Goal: Use online tool/utility: Utilize a website feature to perform a specific function

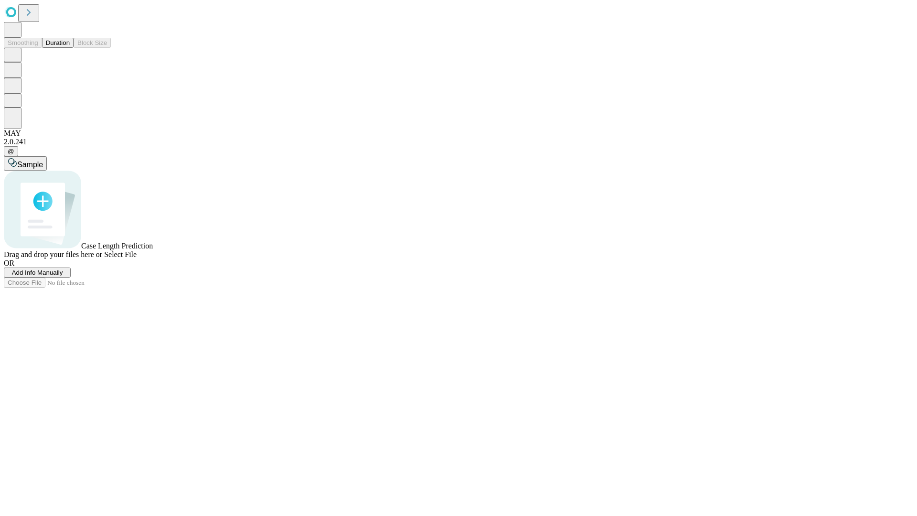
click at [70, 48] on button "Duration" at bounding box center [58, 43] width 32 height 10
click at [63, 276] on span "Add Info Manually" at bounding box center [37, 272] width 51 height 7
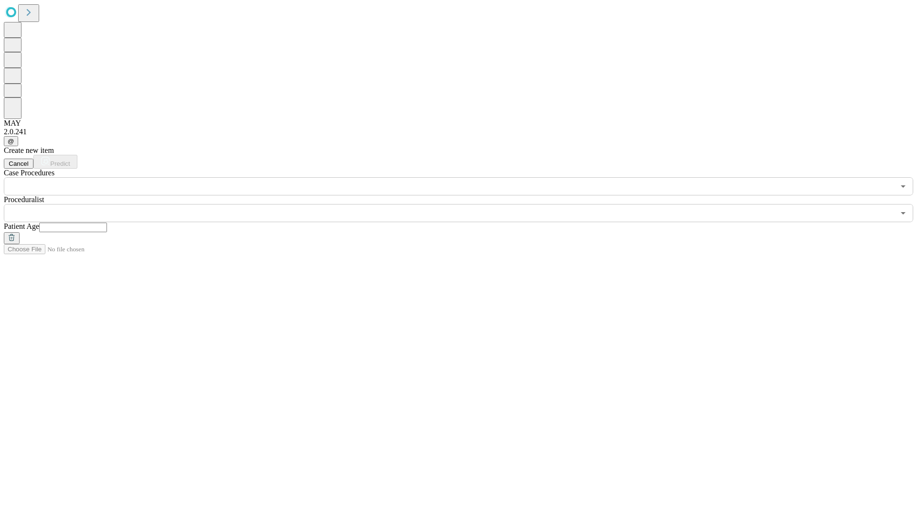
click at [107, 223] on input "text" at bounding box center [73, 228] width 68 height 10
type input "*"
click at [465, 204] on input "text" at bounding box center [449, 213] width 891 height 18
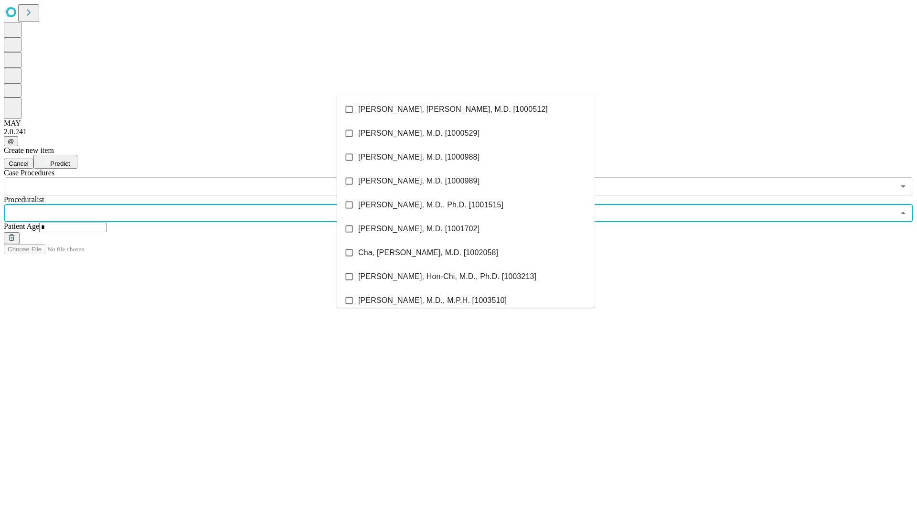
click at [466, 109] on li "[PERSON_NAME], [PERSON_NAME], M.D. [1000512]" at bounding box center [466, 109] width 258 height 24
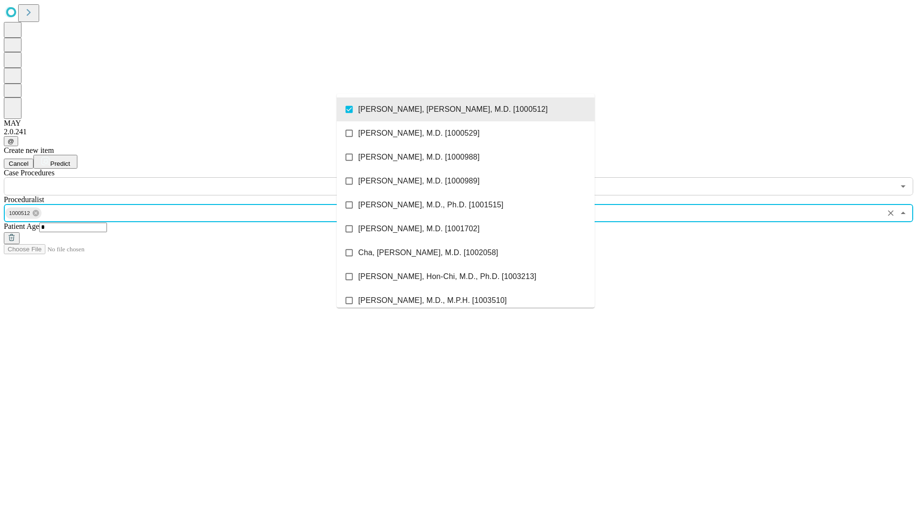
click at [201, 177] on input "text" at bounding box center [449, 186] width 891 height 18
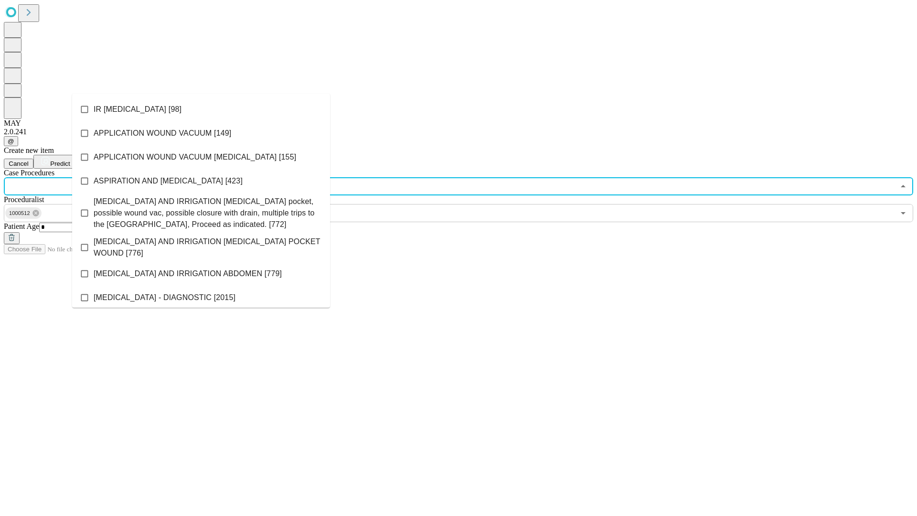
click at [201, 109] on li "IR [MEDICAL_DATA] [98]" at bounding box center [201, 109] width 258 height 24
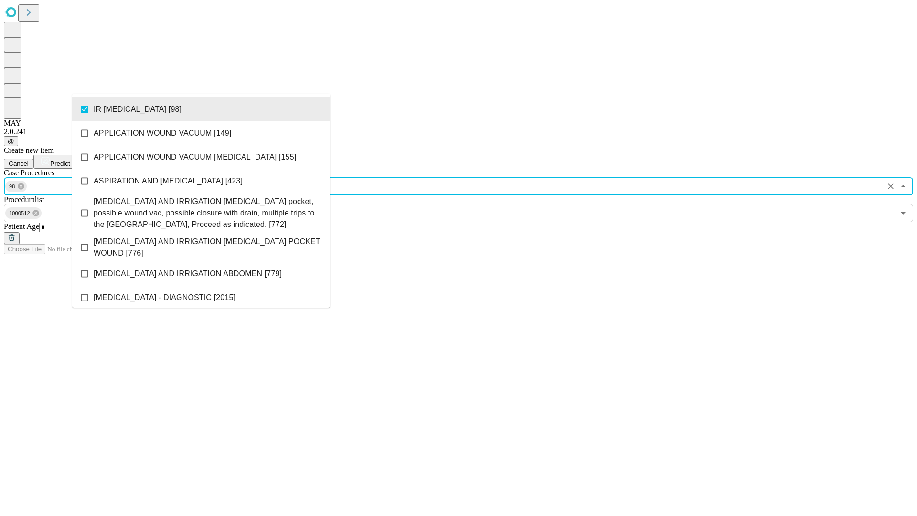
click at [70, 160] on span "Predict" at bounding box center [60, 163] width 20 height 7
